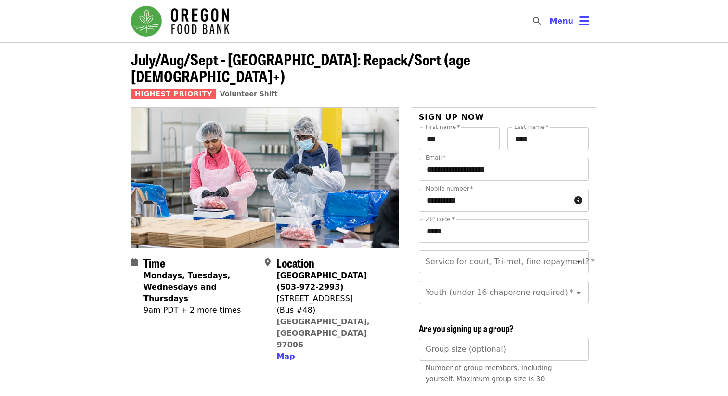
click at [209, 23] on img "Main navigation" at bounding box center [180, 21] width 98 height 31
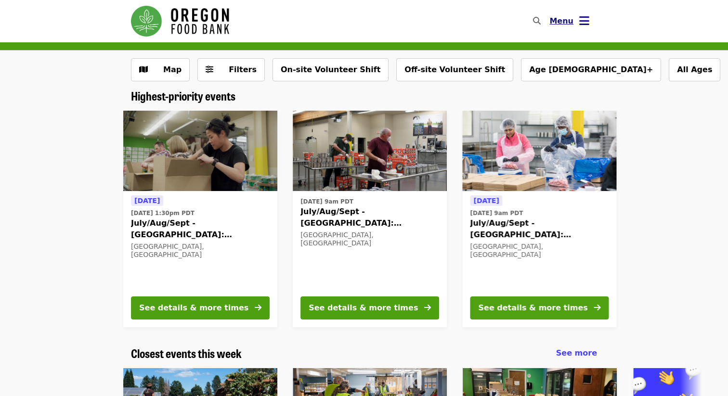
click at [561, 22] on span "Menu" at bounding box center [561, 20] width 24 height 9
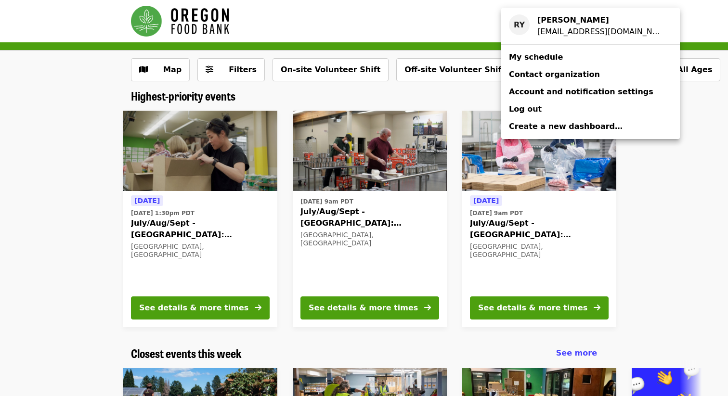
click at [549, 53] on span "My schedule" at bounding box center [536, 56] width 54 height 9
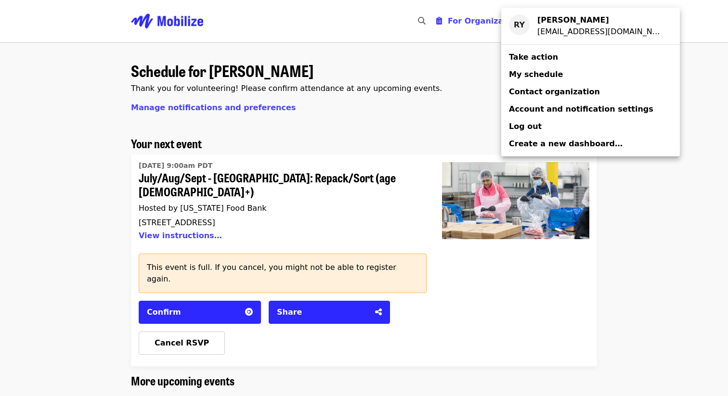
click at [408, 126] on div "Account menu" at bounding box center [364, 198] width 728 height 396
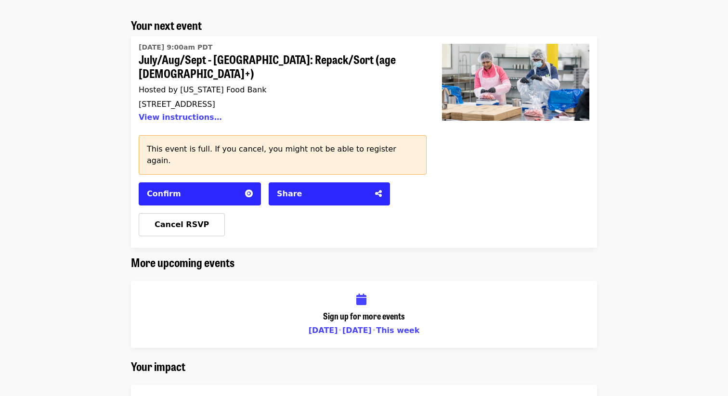
scroll to position [97, 0]
